Goal: Task Accomplishment & Management: Manage account settings

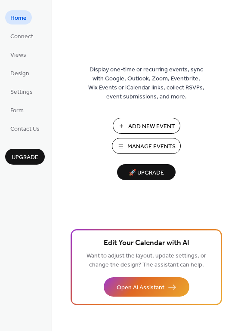
click at [26, 25] on ul "Home Connect Views Design Settings Form Contact Us" at bounding box center [25, 72] width 40 height 125
click at [26, 74] on span "Design" at bounding box center [19, 73] width 19 height 9
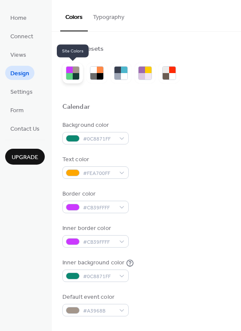
click at [73, 74] on div at bounding box center [76, 76] width 6 height 6
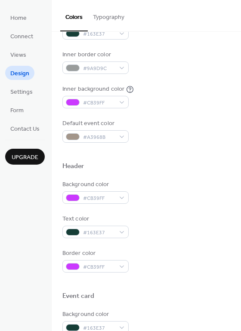
scroll to position [173, 0]
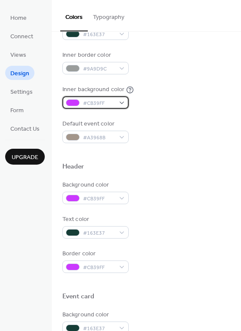
click at [120, 103] on div "#CB39FF" at bounding box center [95, 102] width 66 height 12
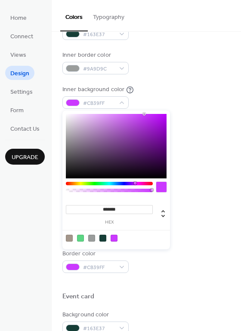
click at [159, 188] on div at bounding box center [161, 187] width 10 height 10
click at [171, 86] on div "Inner background color #CB39FF" at bounding box center [146, 97] width 168 height 24
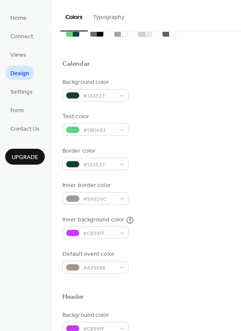
scroll to position [0, 0]
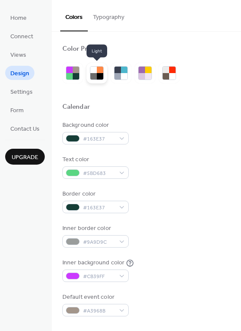
click at [101, 71] on div at bounding box center [100, 70] width 6 height 6
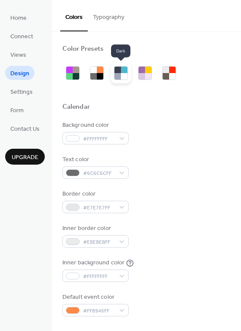
click at [117, 76] on div at bounding box center [117, 76] width 6 height 6
